Goal: Navigation & Orientation: Find specific page/section

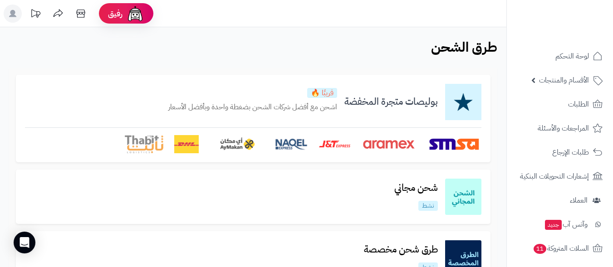
click at [456, 146] on img at bounding box center [454, 144] width 54 height 18
click at [400, 146] on img at bounding box center [388, 144] width 54 height 18
click at [327, 147] on img at bounding box center [334, 144] width 32 height 18
click at [283, 145] on img at bounding box center [291, 144] width 33 height 18
click at [236, 142] on img at bounding box center [237, 144] width 54 height 18
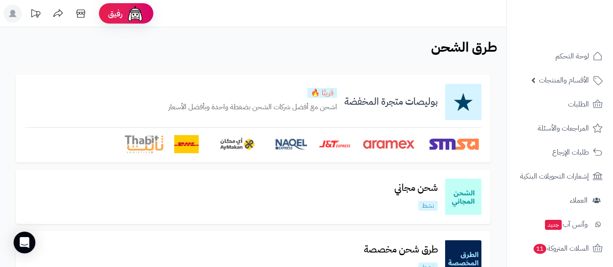
click at [185, 145] on img at bounding box center [186, 144] width 24 height 18
click at [147, 146] on img at bounding box center [144, 144] width 39 height 18
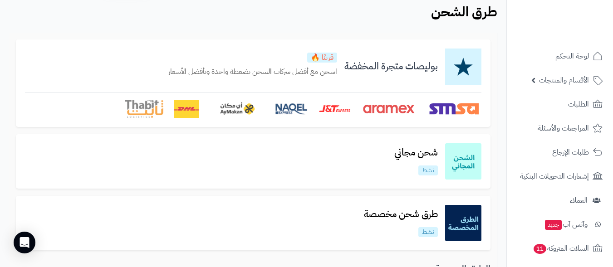
scroll to position [45, 0]
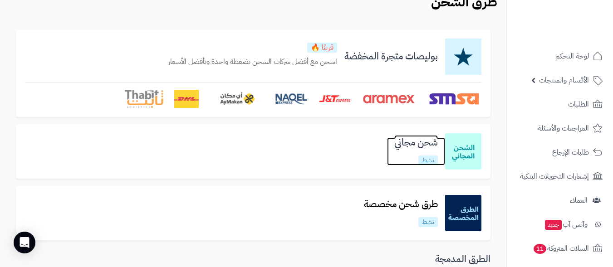
click at [423, 158] on p "نشط" at bounding box center [428, 161] width 20 height 10
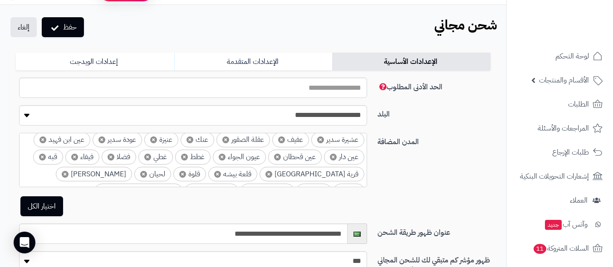
scroll to position [705, 0]
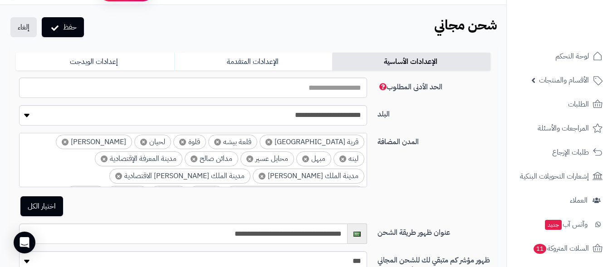
click at [404, 165] on div "**********" at bounding box center [253, 178] width 482 height 91
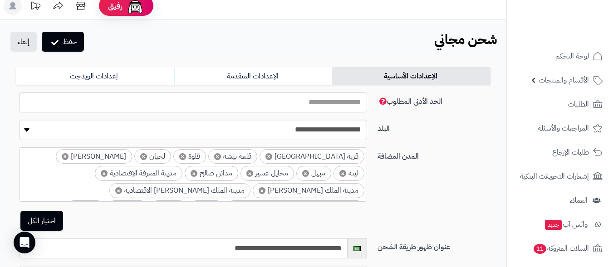
scroll to position [0, 0]
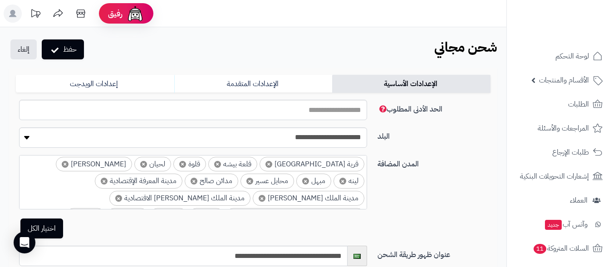
click at [278, 58] on div "حفظ إلغاء شحن مجاني الرئيسية Extensions شحن مجاني" at bounding box center [253, 50] width 506 height 22
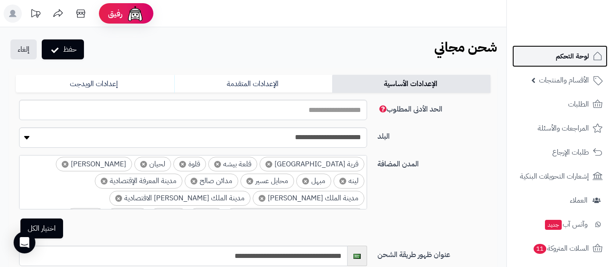
click at [567, 54] on span "لوحة التحكم" at bounding box center [572, 56] width 33 height 13
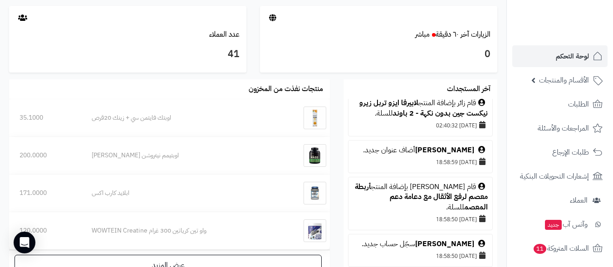
scroll to position [181, 0]
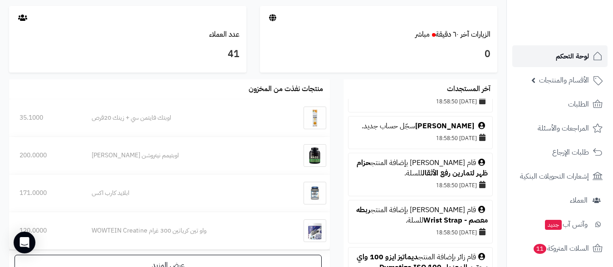
click at [571, 54] on span "لوحة التحكم" at bounding box center [572, 56] width 33 height 13
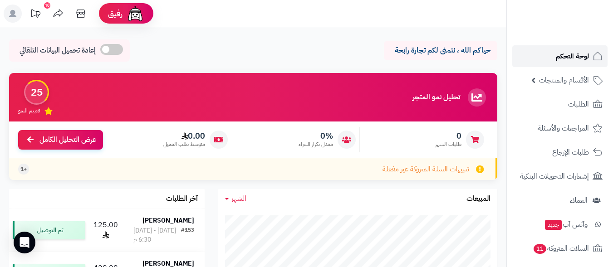
click at [576, 59] on span "لوحة التحكم" at bounding box center [572, 56] width 33 height 13
